Goal: Transaction & Acquisition: Purchase product/service

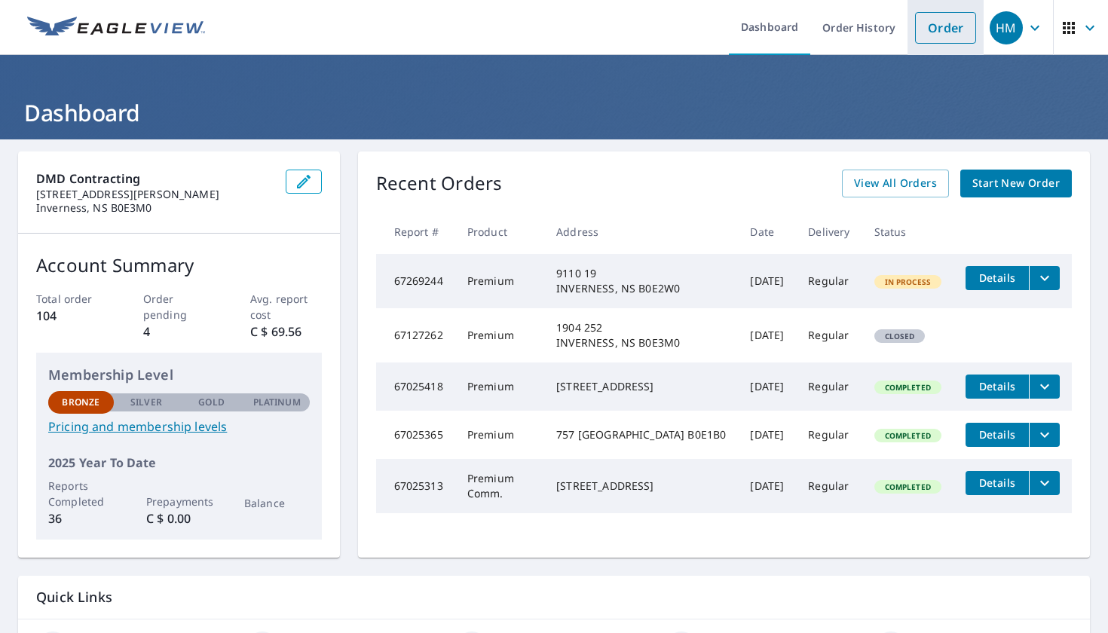
click at [940, 35] on link "Order" at bounding box center [945, 28] width 61 height 32
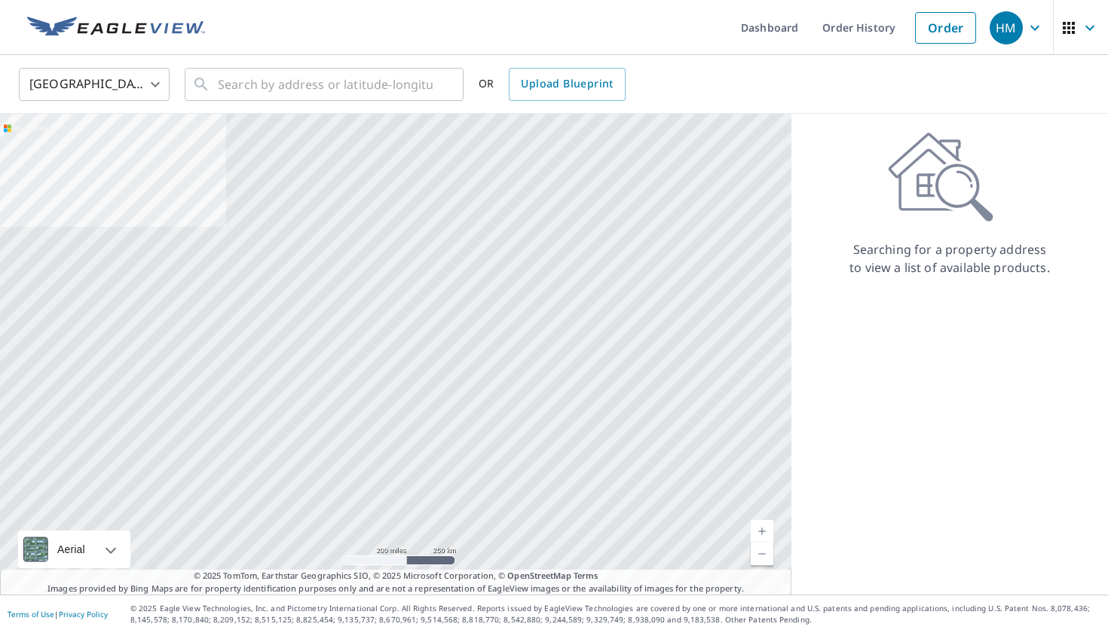
click at [117, 93] on body "HM HM Dashboard Order History Order HM United States US ​ ​ OR Upload Blueprint…" at bounding box center [554, 316] width 1108 height 633
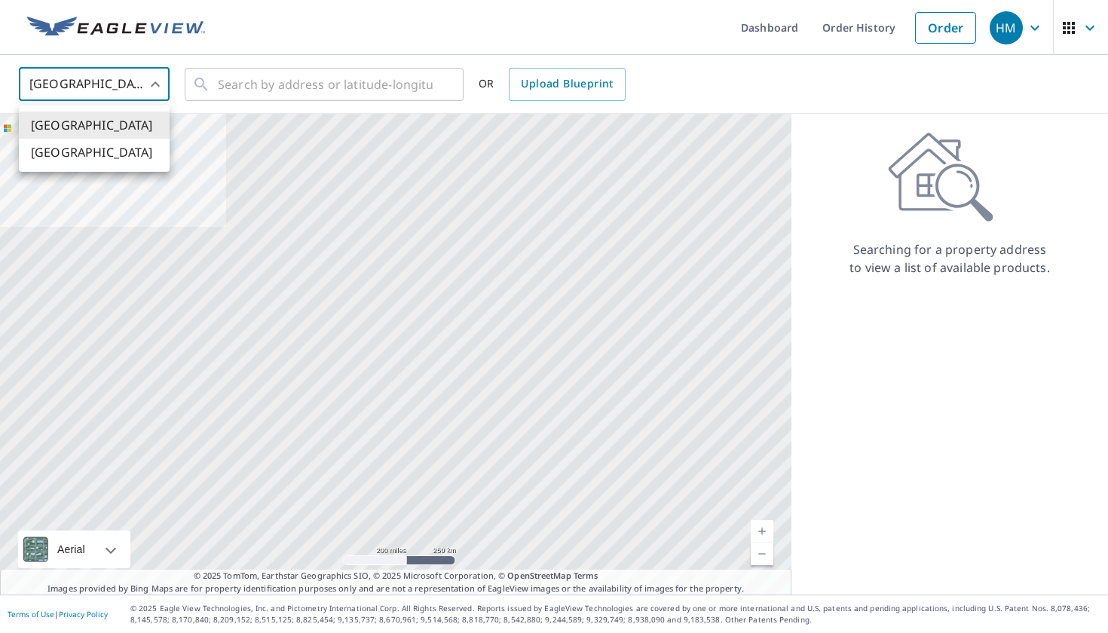
click at [109, 147] on li "[GEOGRAPHIC_DATA]" at bounding box center [94, 152] width 151 height 27
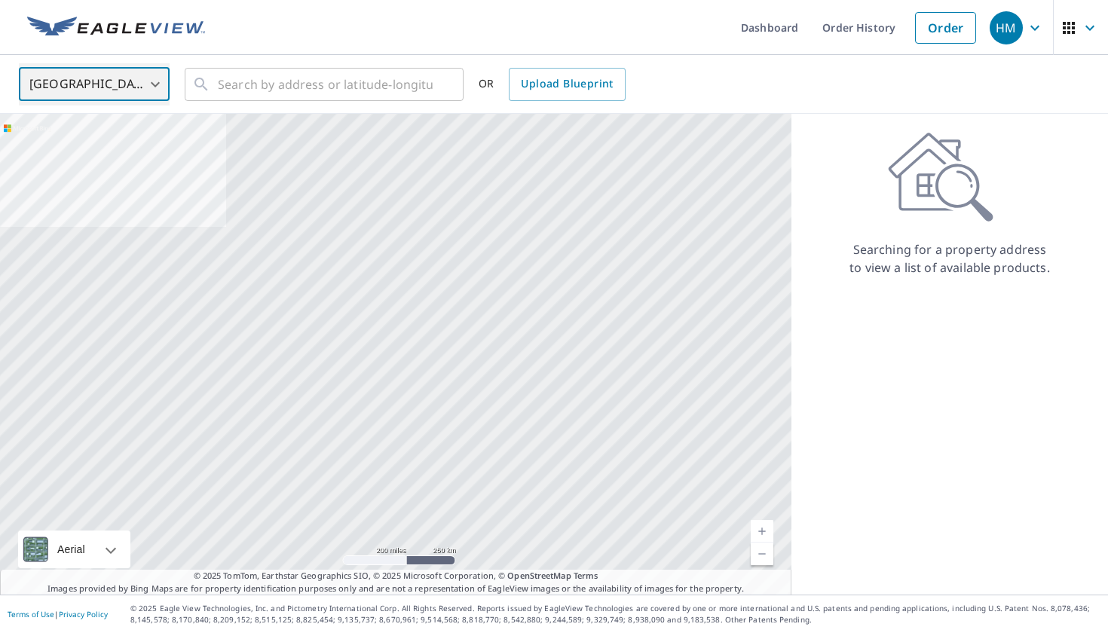
type input "CA"
click at [302, 97] on input "text" at bounding box center [325, 84] width 215 height 42
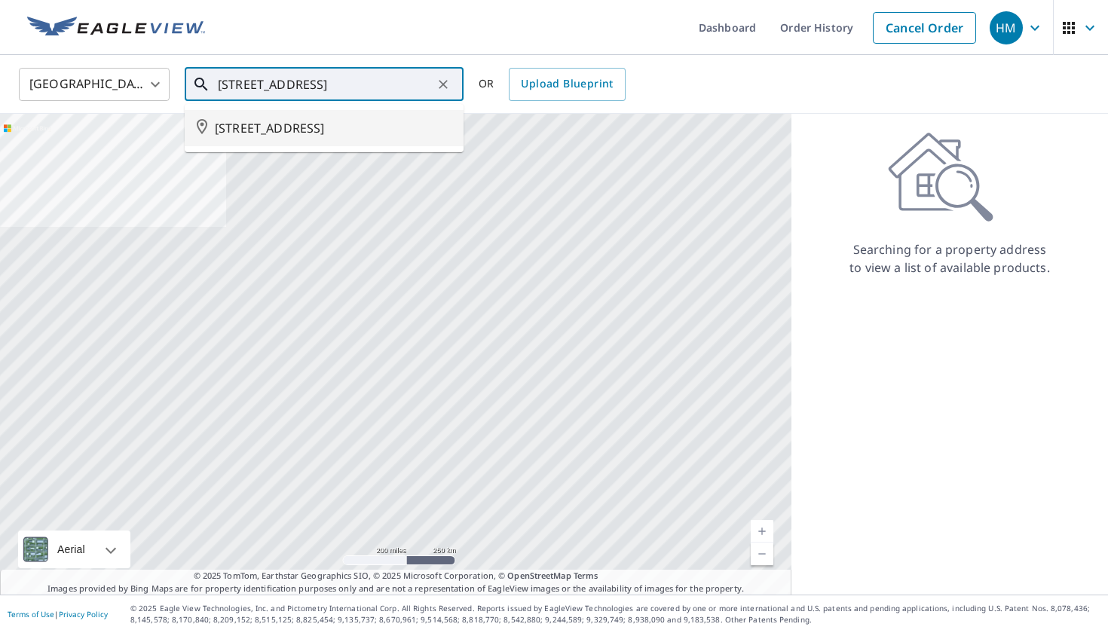
click at [242, 123] on span "[STREET_ADDRESS]" at bounding box center [333, 128] width 237 height 18
type input "[STREET_ADDRESS]"
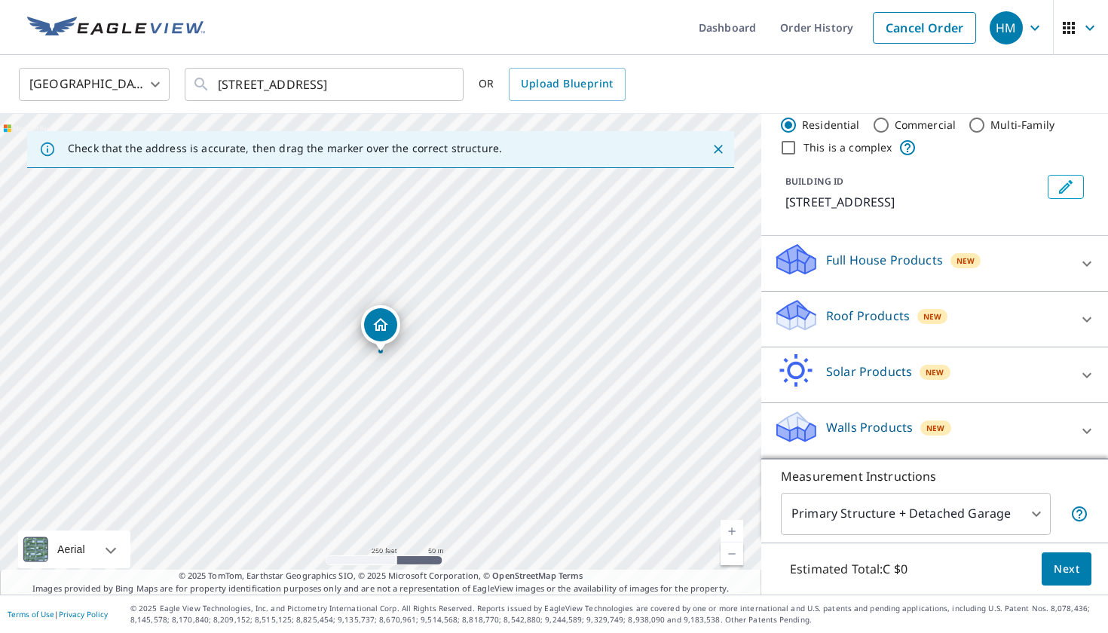
scroll to position [34, 0]
click at [1008, 243] on div "Full House Products New" at bounding box center [920, 263] width 295 height 43
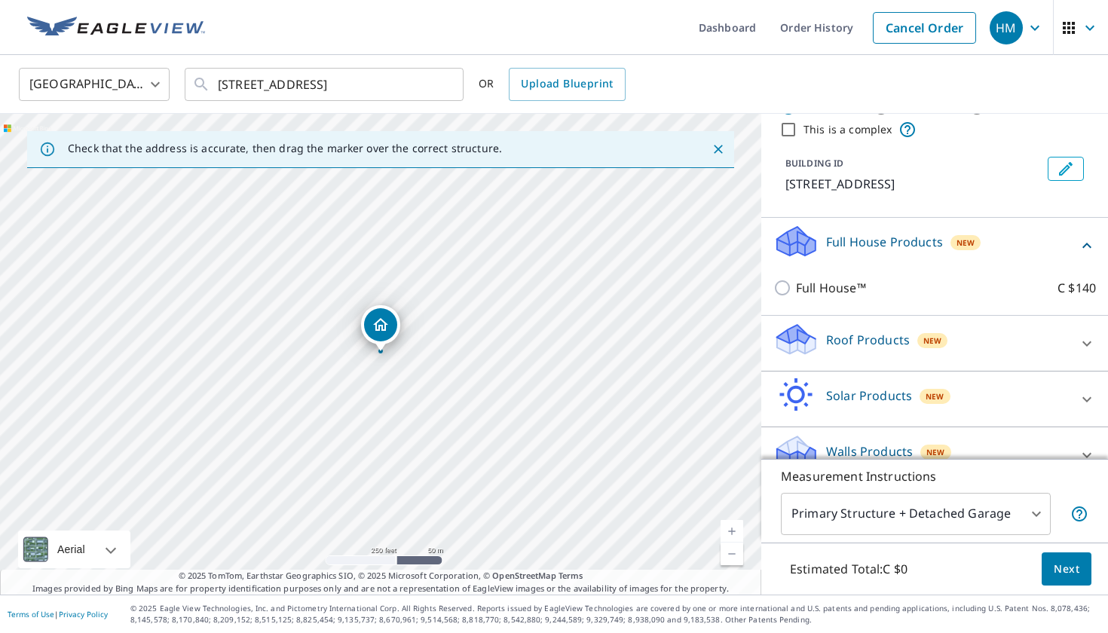
scroll to position [58, 0]
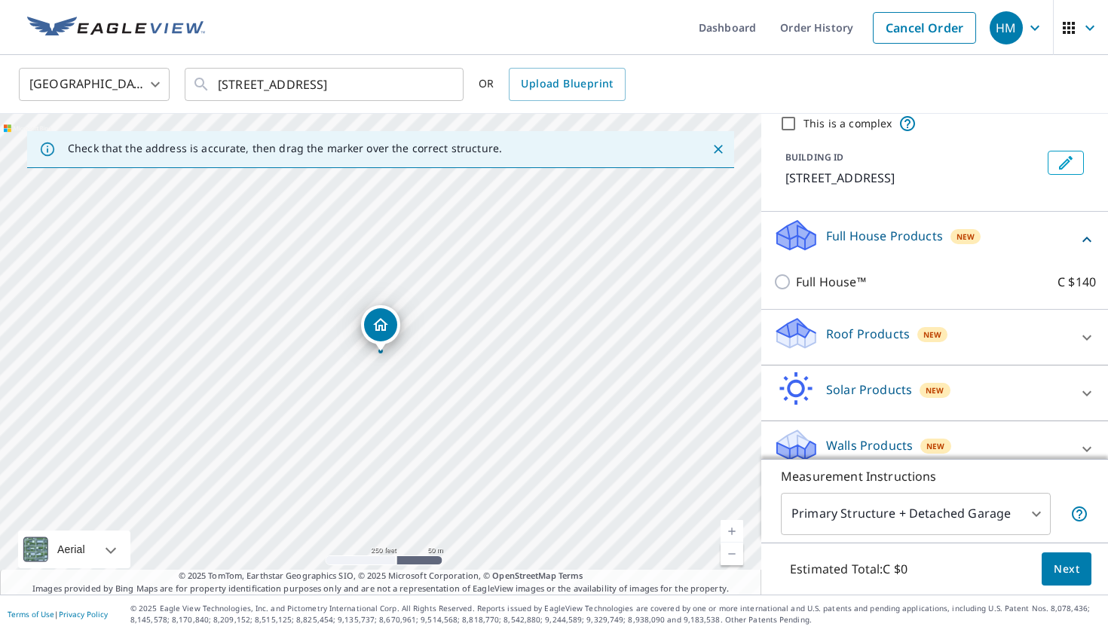
click at [925, 271] on div "Full House™ C $140" at bounding box center [934, 282] width 323 height 42
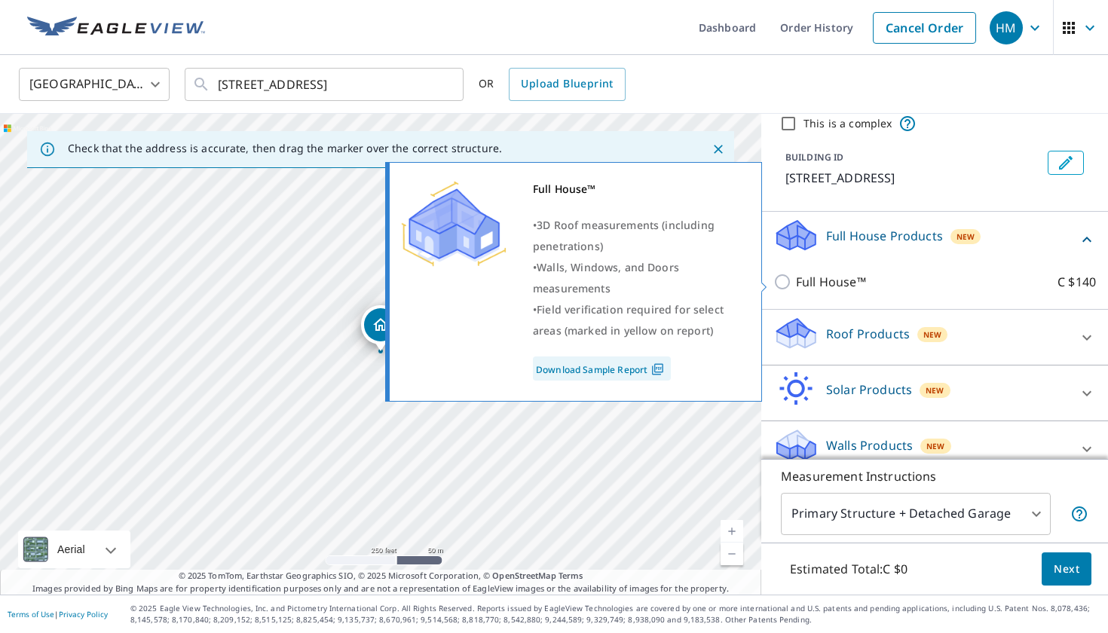
click at [790, 282] on input "Full House™ C $140" at bounding box center [784, 282] width 23 height 18
checkbox input "true"
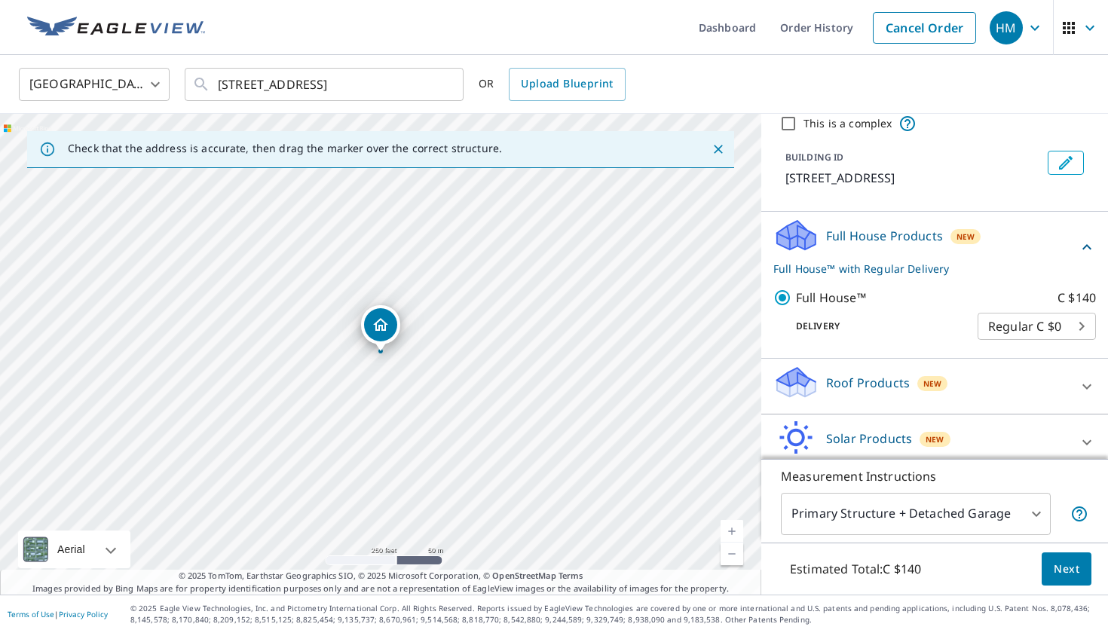
click at [1060, 568] on span "Next" at bounding box center [1066, 569] width 26 height 19
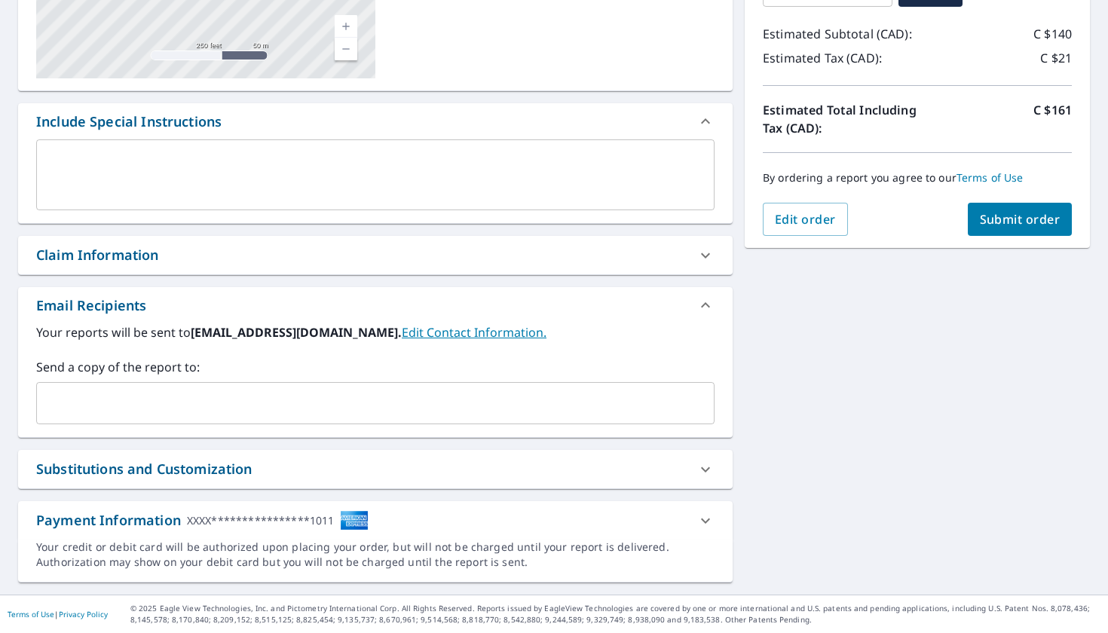
click at [630, 518] on div "**********" at bounding box center [361, 520] width 651 height 20
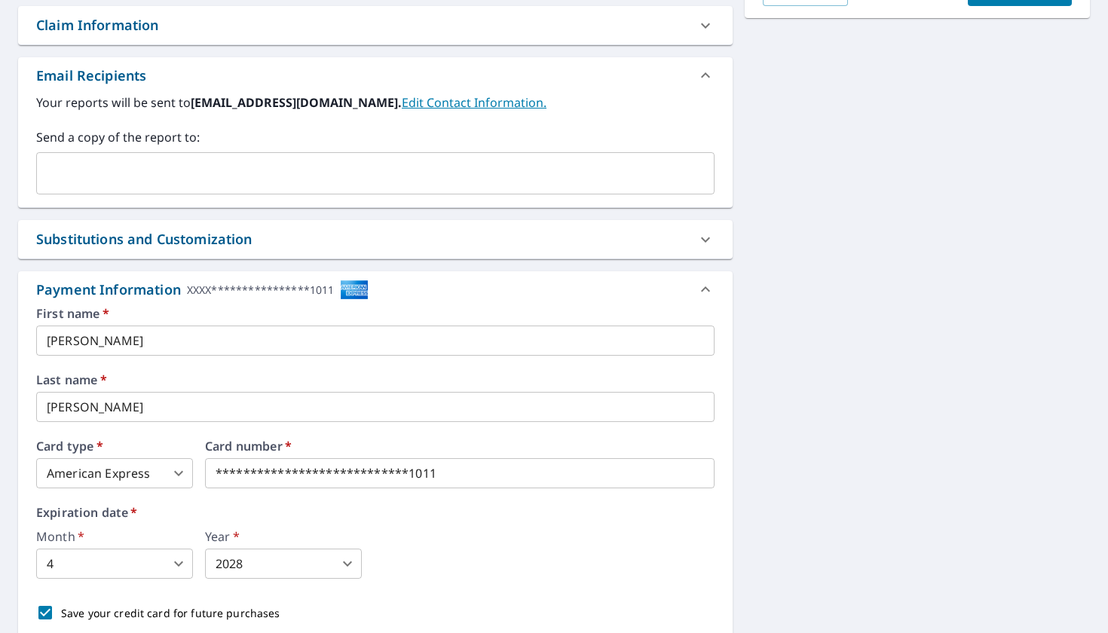
scroll to position [544, 0]
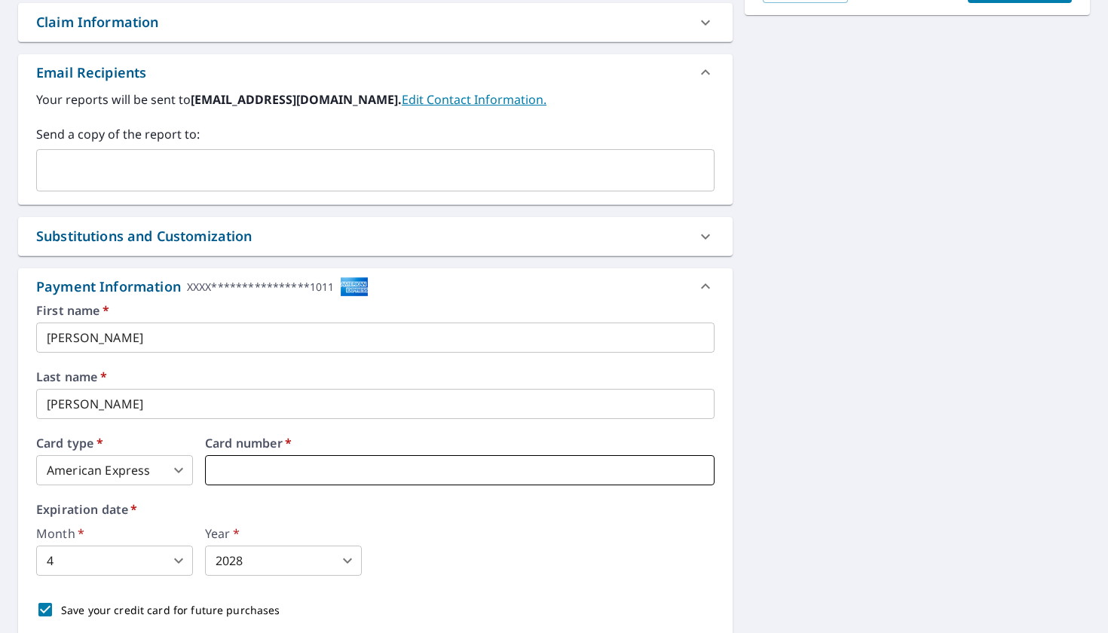
click at [460, 460] on iframe at bounding box center [459, 470] width 509 height 30
click at [844, 378] on div "[STREET_ADDRESS] A standard road map Aerial A detailed look from above Labels L…" at bounding box center [554, 144] width 1108 height 1098
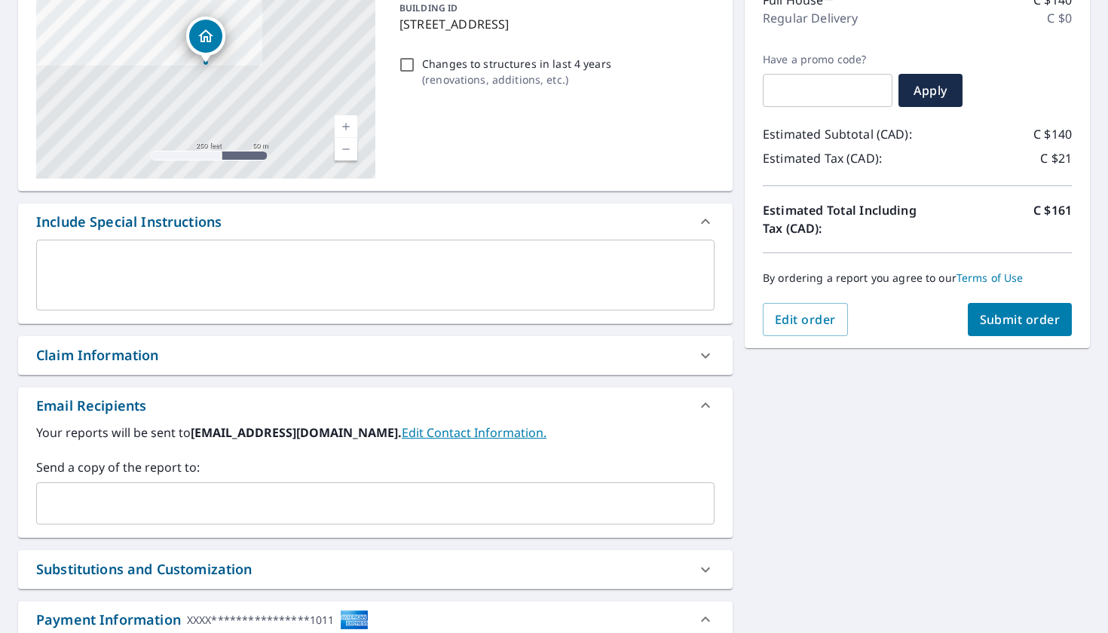
scroll to position [55, 0]
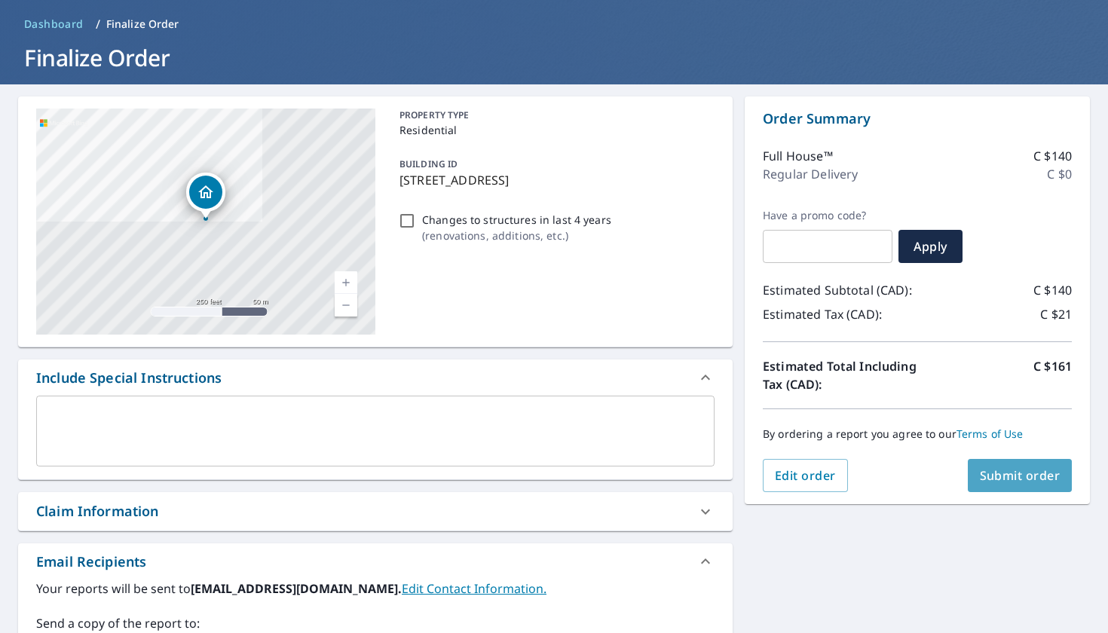
click at [1002, 472] on span "Submit order" at bounding box center [1020, 475] width 81 height 17
